Goal: Ask a question

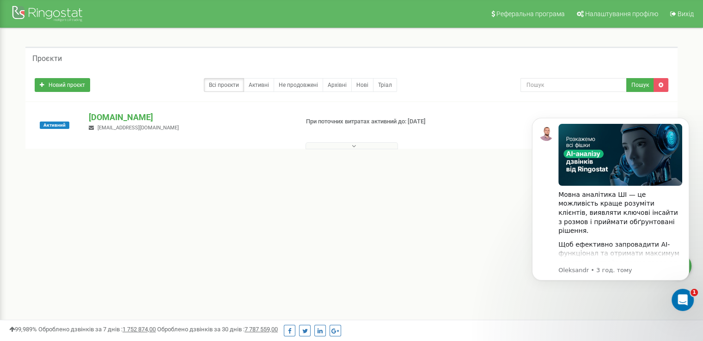
click at [292, 227] on div "Реферальна програма Налаштування профілю Вихід Проєкти Новий проєкт Всі проєкти…" at bounding box center [351, 277] width 703 height 555
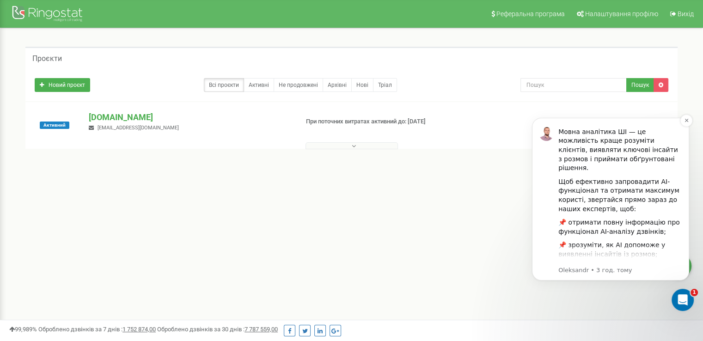
scroll to position [128, 0]
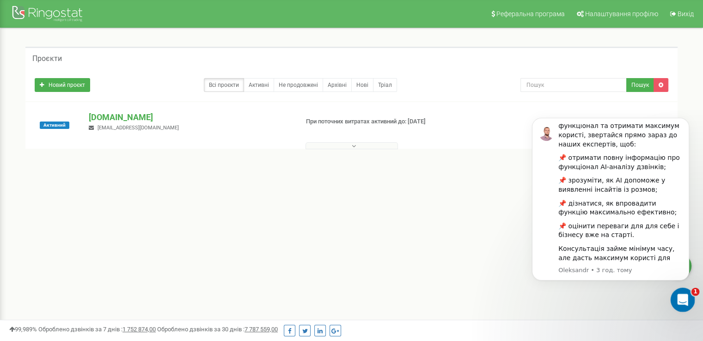
click at [678, 293] on icon "Відкрити програму для спілкування Intercom" at bounding box center [681, 298] width 15 height 15
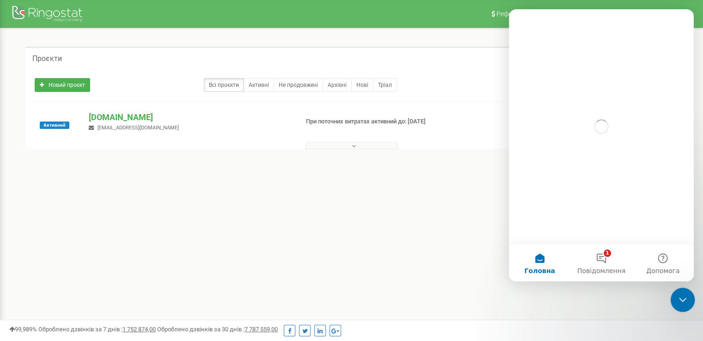
scroll to position [0, 0]
click at [678, 293] on icon "Закрити програму для спілкування Intercom" at bounding box center [681, 298] width 11 height 11
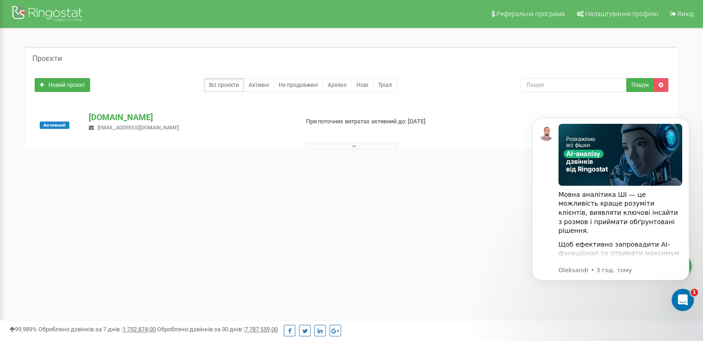
click at [345, 224] on div "Реферальна програма Налаштування профілю Вихід Проєкти Новий проєкт Всі проєкти…" at bounding box center [351, 277] width 703 height 555
click at [679, 292] on icon "Відкрити програму для спілкування Intercom" at bounding box center [681, 298] width 15 height 15
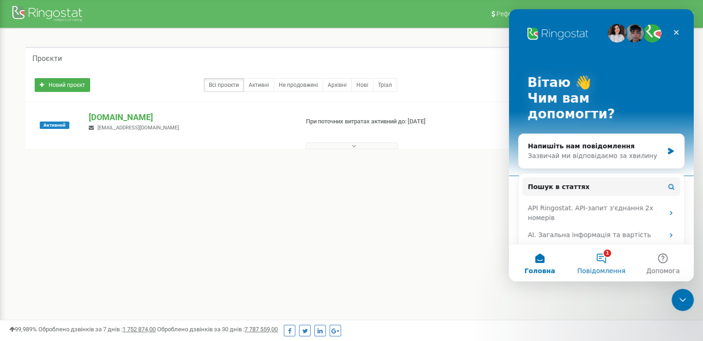
click at [594, 263] on button "1 Повідомлення" at bounding box center [601, 263] width 61 height 37
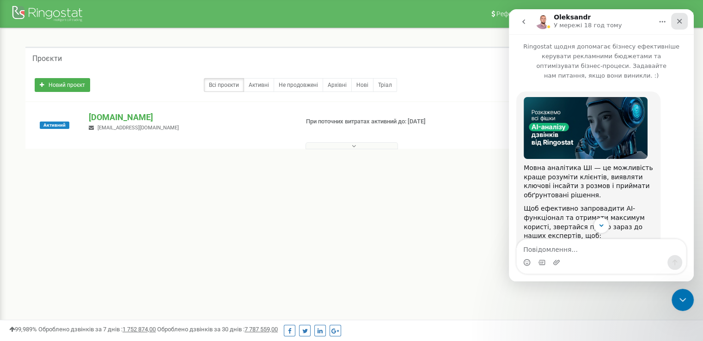
click at [677, 20] on icon "Закрити" at bounding box center [679, 21] width 7 height 7
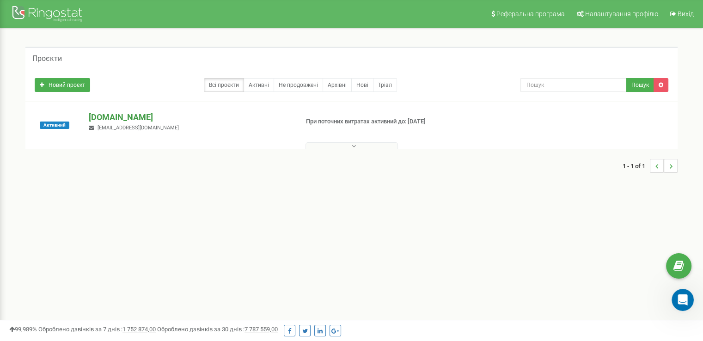
click at [105, 114] on p "[DOMAIN_NAME]" at bounding box center [190, 117] width 202 height 12
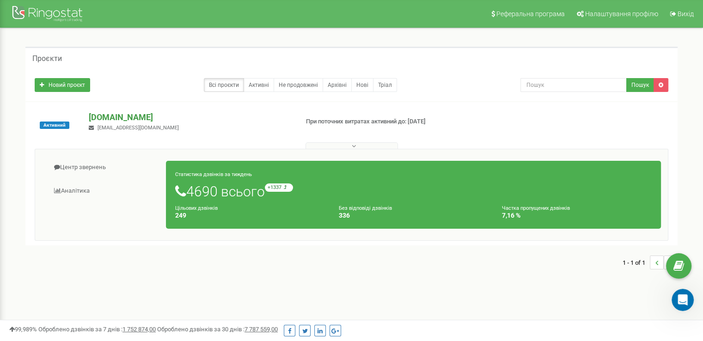
click at [167, 114] on p "[DOMAIN_NAME]" at bounding box center [190, 117] width 202 height 12
